Goal: Information Seeking & Learning: Learn about a topic

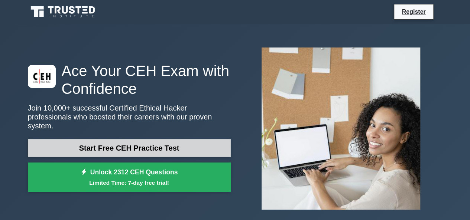
click at [153, 148] on link "Start Free CEH Practice Test" at bounding box center [129, 148] width 203 height 18
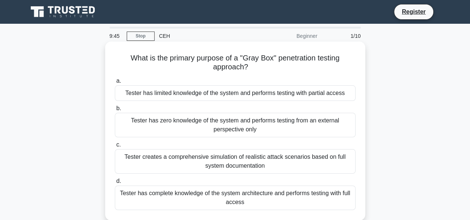
click at [224, 126] on div "Tester has zero knowledge of the system and performs testing from an external p…" at bounding box center [235, 125] width 241 height 25
click at [115, 111] on input "b. Tester has zero knowledge of the system and performs testing from an externa…" at bounding box center [115, 108] width 0 height 5
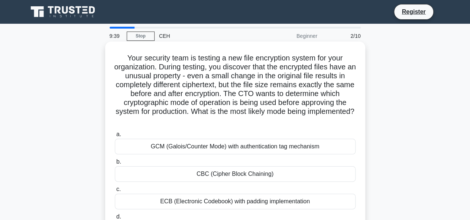
click at [216, 152] on div "GCM (Galois/Counter Mode) with authentication tag mechanism" at bounding box center [235, 147] width 241 height 16
click at [115, 137] on input "a. GCM (Galois/Counter Mode) with authentication tag mechanism" at bounding box center [115, 134] width 0 height 5
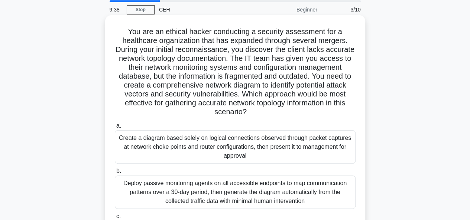
scroll to position [37, 0]
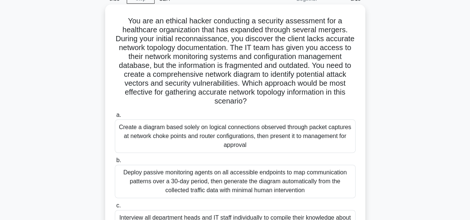
click at [214, 150] on div "Create a diagram based solely on logical connections observed through packet ca…" at bounding box center [235, 136] width 241 height 33
click at [115, 118] on input "a. Create a diagram based solely on logical connections observed through packet…" at bounding box center [115, 115] width 0 height 5
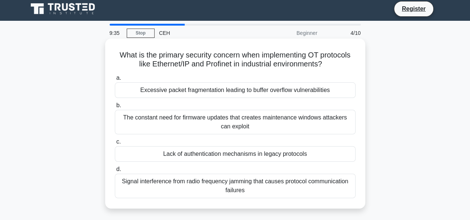
scroll to position [0, 0]
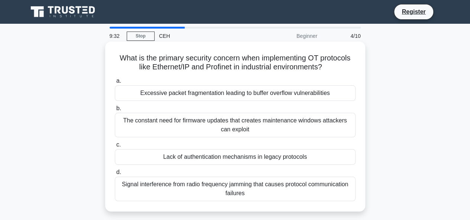
click at [229, 95] on div "Excessive packet fragmentation leading to buffer overflow vulnerabilities" at bounding box center [235, 94] width 241 height 16
click at [115, 84] on input "a. Excessive packet fragmentation leading to buffer overflow vulnerabilities" at bounding box center [115, 81] width 0 height 5
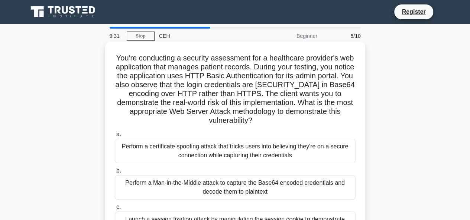
click at [211, 149] on div "Perform a certificate spoofing attack that tricks users into believing they're …" at bounding box center [235, 151] width 241 height 25
click at [115, 137] on input "a. Perform a certificate spoofing attack that tricks users into believing they'…" at bounding box center [115, 134] width 0 height 5
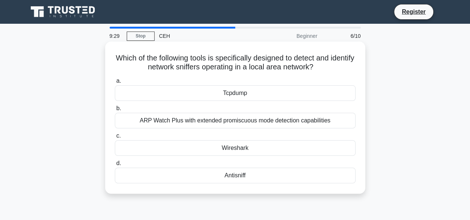
click at [234, 97] on div "Tcpdump" at bounding box center [235, 94] width 241 height 16
click at [115, 84] on input "a. Tcpdump" at bounding box center [115, 81] width 0 height 5
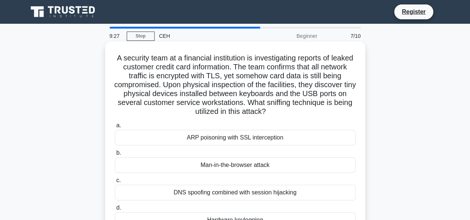
click at [221, 144] on div "ARP poisoning with SSL interception" at bounding box center [235, 138] width 241 height 16
click at [115, 128] on input "[PERSON_NAME] poisoning with SSL interception" at bounding box center [115, 125] width 0 height 5
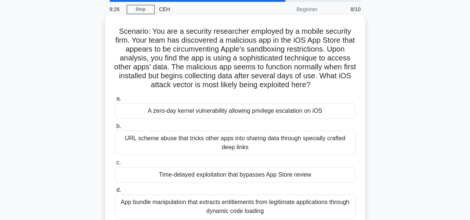
scroll to position [37, 0]
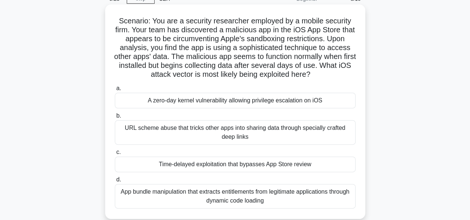
click at [220, 102] on div "A zero-day kernel vulnerability allowing privilege escalation on iOS" at bounding box center [235, 101] width 241 height 16
click at [115, 91] on input "a. A zero-day kernel vulnerability allowing privilege escalation on iOS" at bounding box center [115, 88] width 0 height 5
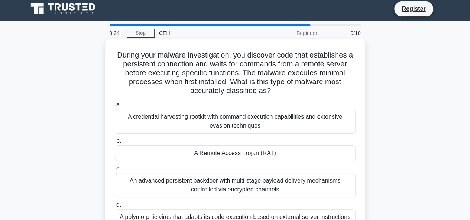
scroll to position [0, 0]
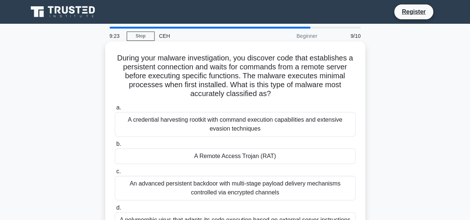
click at [217, 154] on div "A Remote Access Trojan (RAT)" at bounding box center [235, 157] width 241 height 16
click at [115, 147] on input "b. A Remote Access Trojan (RAT)" at bounding box center [115, 144] width 0 height 5
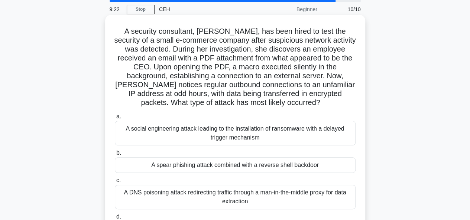
scroll to position [74, 0]
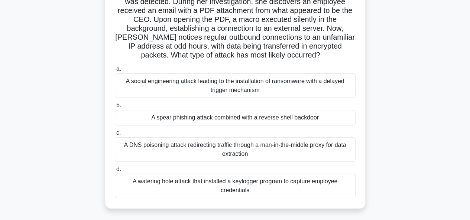
click at [221, 181] on div "A watering hole attack that installed a keylogger program to capture employee c…" at bounding box center [235, 186] width 241 height 25
click at [115, 172] on input "d. A watering hole attack that installed a keylogger program to capture employe…" at bounding box center [115, 169] width 0 height 5
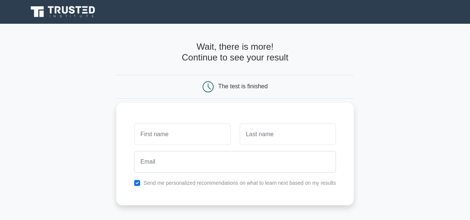
click at [206, 140] on input "text" at bounding box center [182, 135] width 96 height 22
type input "SAYYYID"
click at [251, 136] on input "text" at bounding box center [288, 135] width 96 height 22
type input "KANDEU"
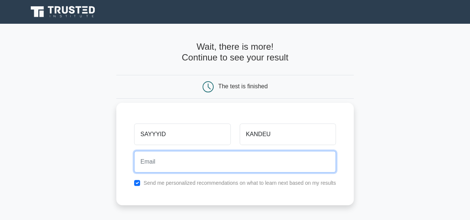
click at [251, 164] on input "email" at bounding box center [235, 162] width 202 height 22
type input "[EMAIL_ADDRESS][DOMAIN_NAME]"
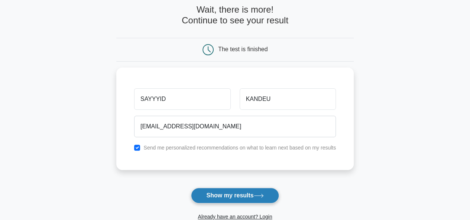
click at [221, 193] on button "Show my results" at bounding box center [235, 196] width 88 height 16
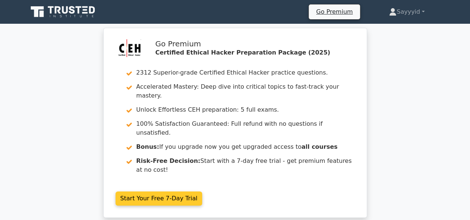
click at [180, 192] on link "Start Your Free 7-Day Trial" at bounding box center [159, 199] width 87 height 14
